Goal: Information Seeking & Learning: Find specific page/section

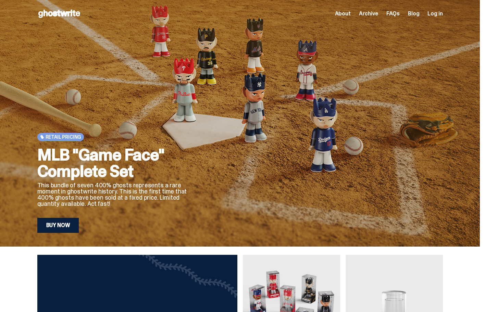
click at [371, 16] on span "Archive" at bounding box center [368, 13] width 19 height 5
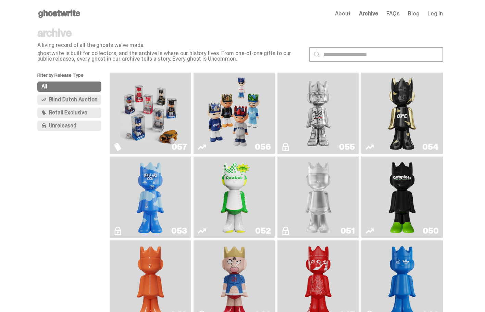
click at [427, 111] on link "054" at bounding box center [401, 113] width 73 height 76
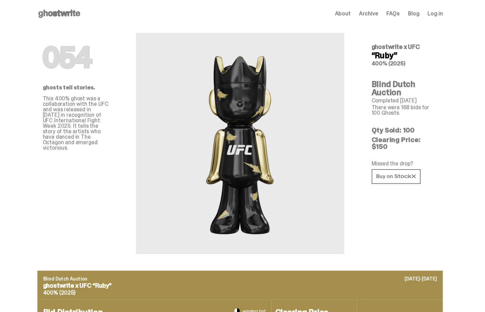
click at [369, 12] on span "Archive" at bounding box center [368, 13] width 19 height 5
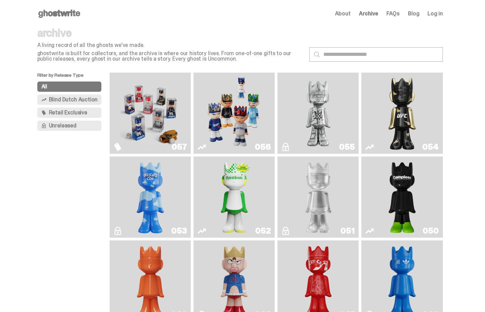
click at [238, 199] on img "Court Victory" at bounding box center [234, 197] width 33 height 76
click at [357, 55] on input "text" at bounding box center [375, 54] width 133 height 14
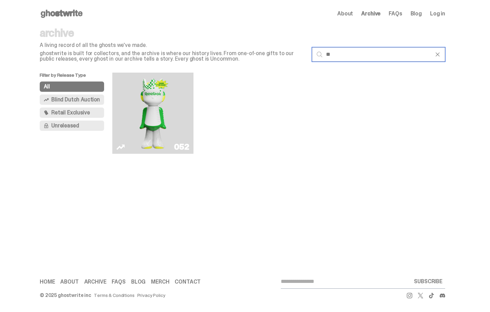
type input "*"
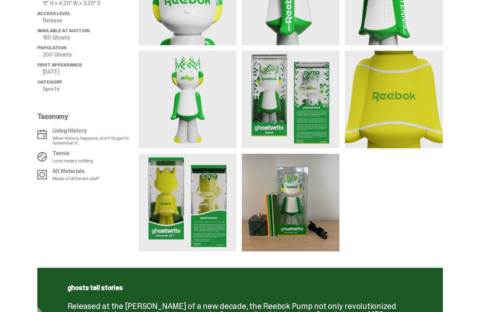
scroll to position [561, 0]
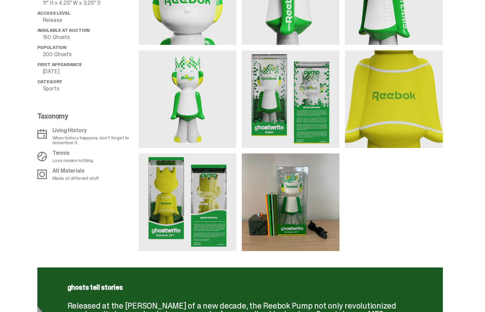
click at [432, 89] on img at bounding box center [394, 99] width 98 height 98
click at [182, 207] on img at bounding box center [188, 202] width 98 height 98
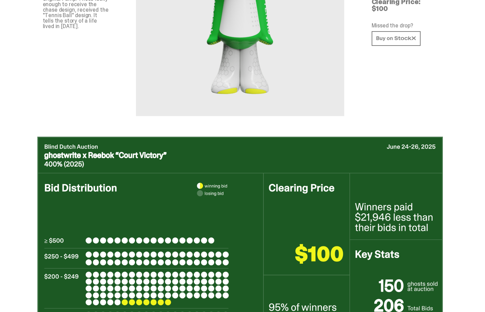
scroll to position [0, 0]
